Goal: Find specific page/section: Find specific page/section

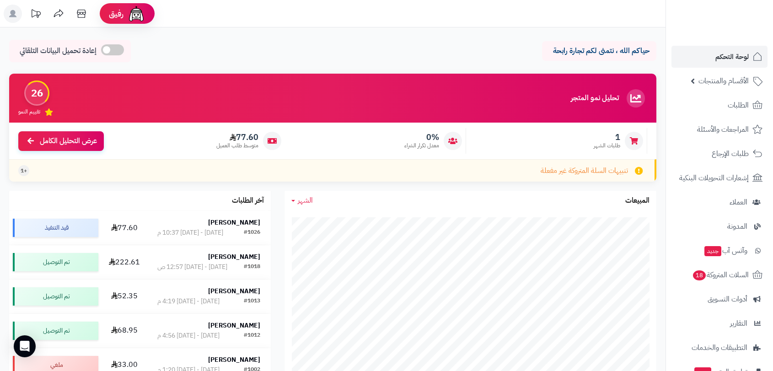
scroll to position [406, 0]
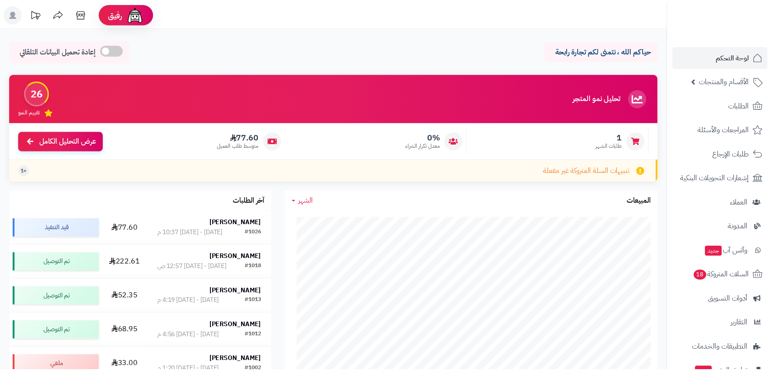
scroll to position [406, 0]
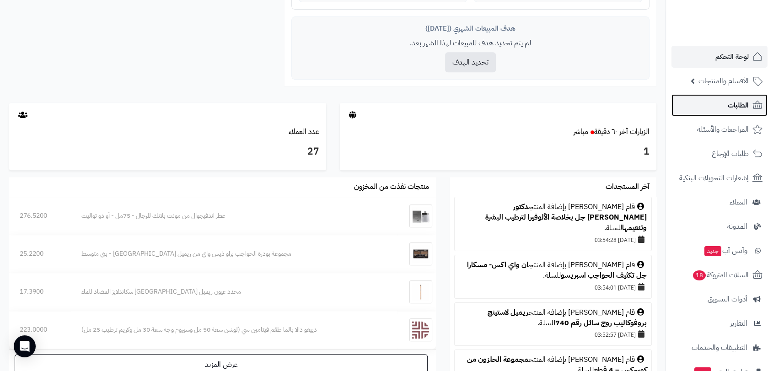
click at [739, 101] on span "الطلبات" at bounding box center [738, 105] width 21 height 13
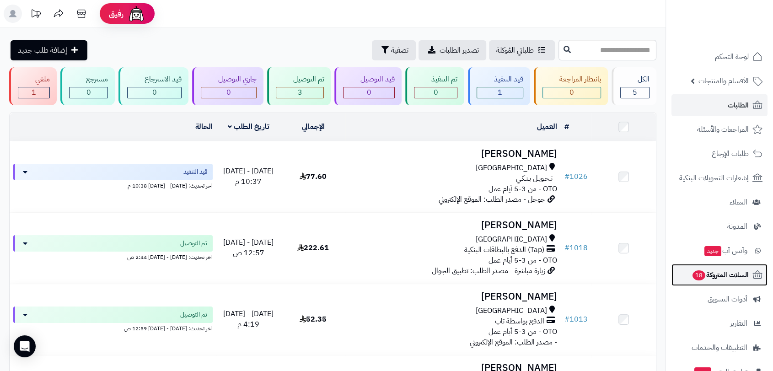
click at [712, 275] on span "السلات المتروكة 18" at bounding box center [720, 275] width 57 height 13
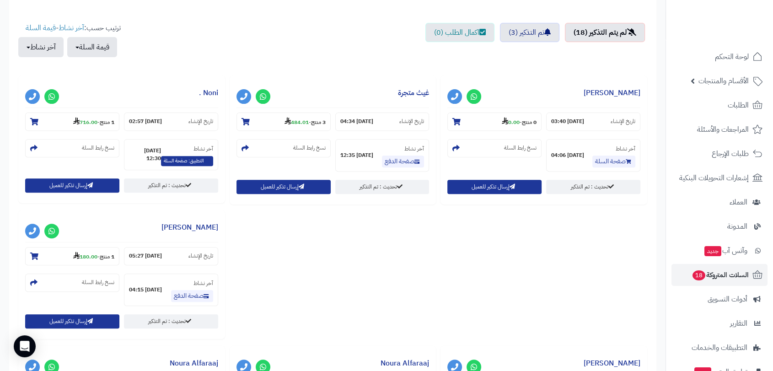
scroll to position [324, 0]
